Goal: Find specific page/section

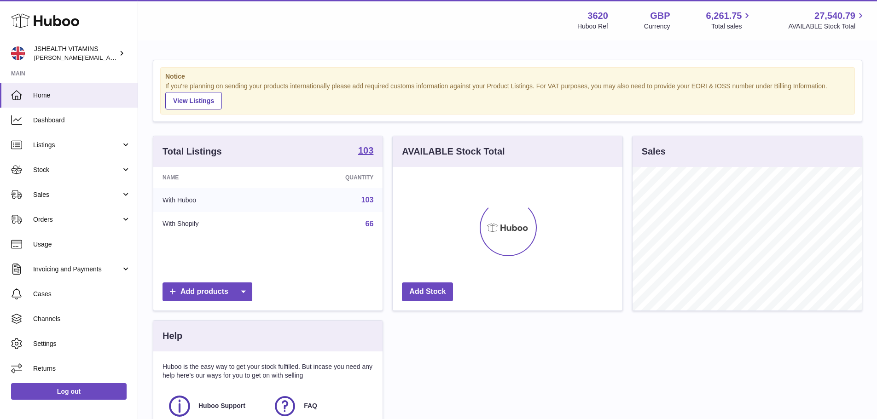
scroll to position [144, 230]
click at [67, 166] on span "Stock" at bounding box center [77, 170] width 88 height 9
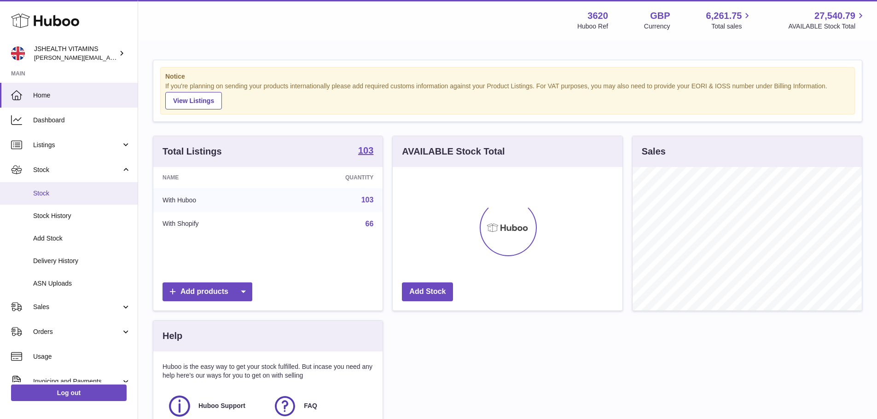
click at [65, 191] on span "Stock" at bounding box center [82, 193] width 98 height 9
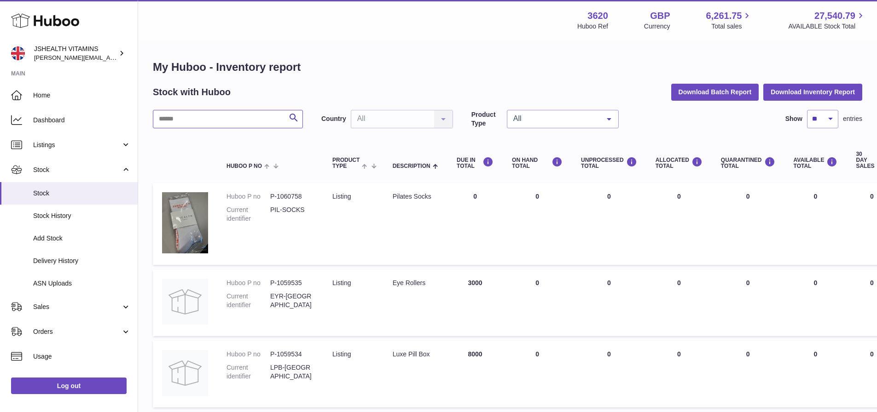
click at [242, 116] on input "text" at bounding box center [228, 119] width 150 height 18
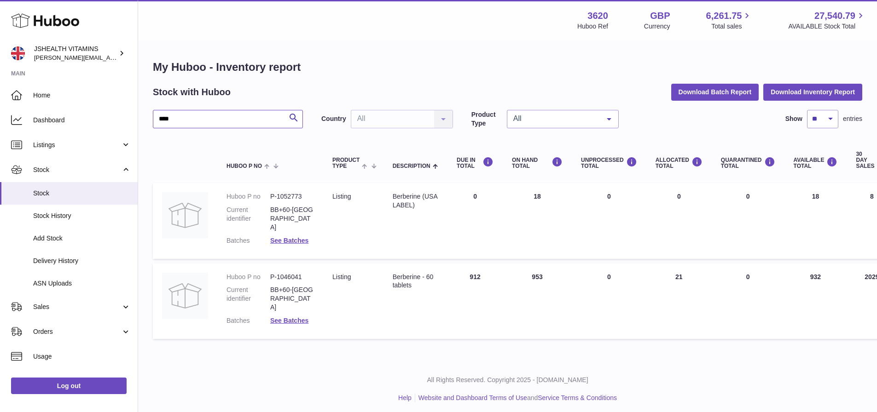
type input "****"
click at [70, 395] on link "Log out" at bounding box center [69, 386] width 116 height 17
